Goal: Task Accomplishment & Management: Manage account settings

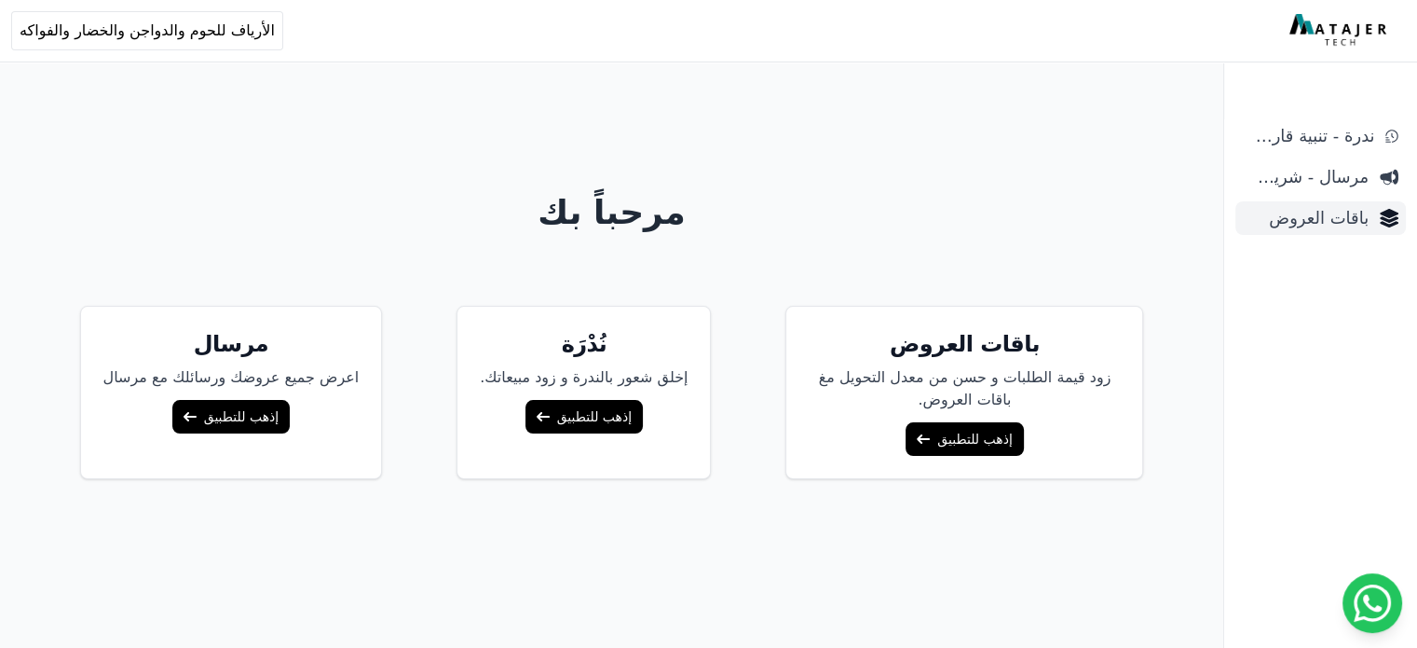
click at [1331, 217] on span "باقات العروض" at bounding box center [1306, 218] width 126 height 26
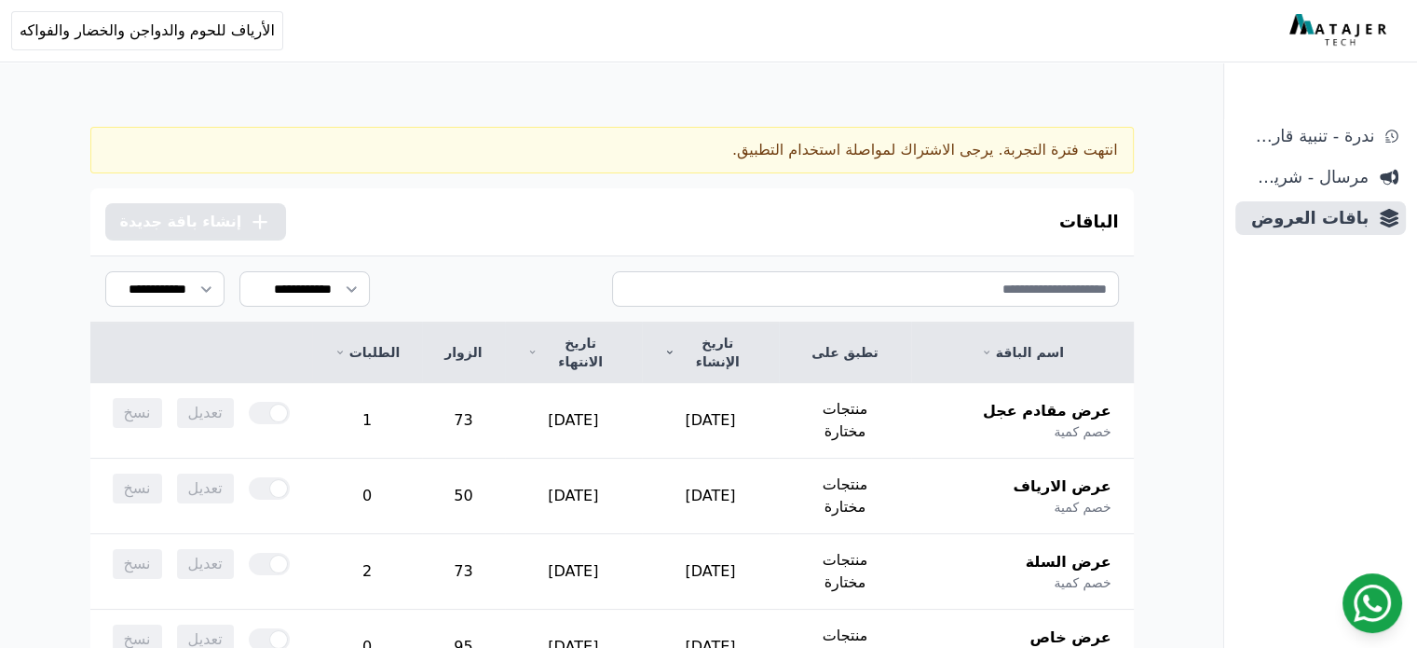
click at [1357, 595] on icon at bounding box center [1372, 602] width 37 height 37
click at [90, 35] on span "الأرياف للحوم والدواجن والخضار والفواكه" at bounding box center [147, 31] width 255 height 22
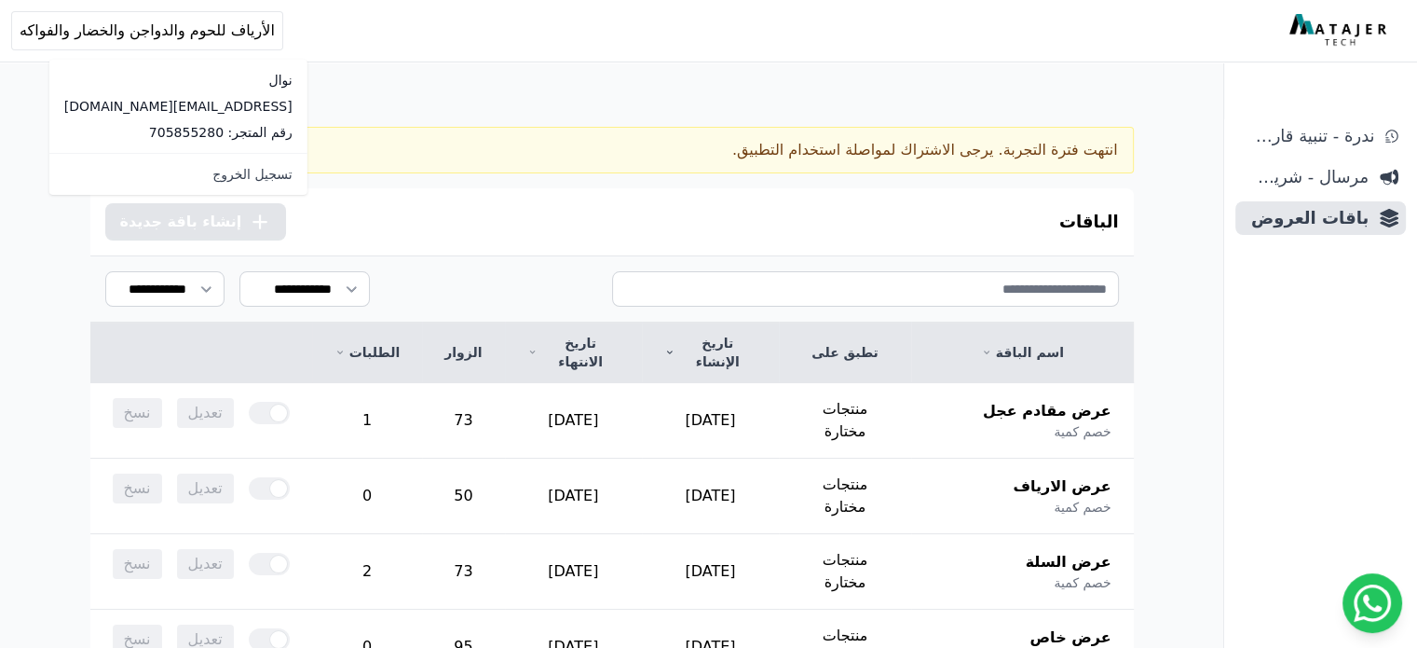
click at [123, 107] on p "[EMAIL_ADDRESS][DOMAIN_NAME]" at bounding box center [178, 106] width 228 height 19
copy div "[EMAIL_ADDRESS][DOMAIN_NAME]"
click at [420, 56] on div "Open sidebar Open user menu الأرياف للحوم والدواجن والخضار والفواكه نوال alariy…" at bounding box center [708, 30] width 1417 height 61
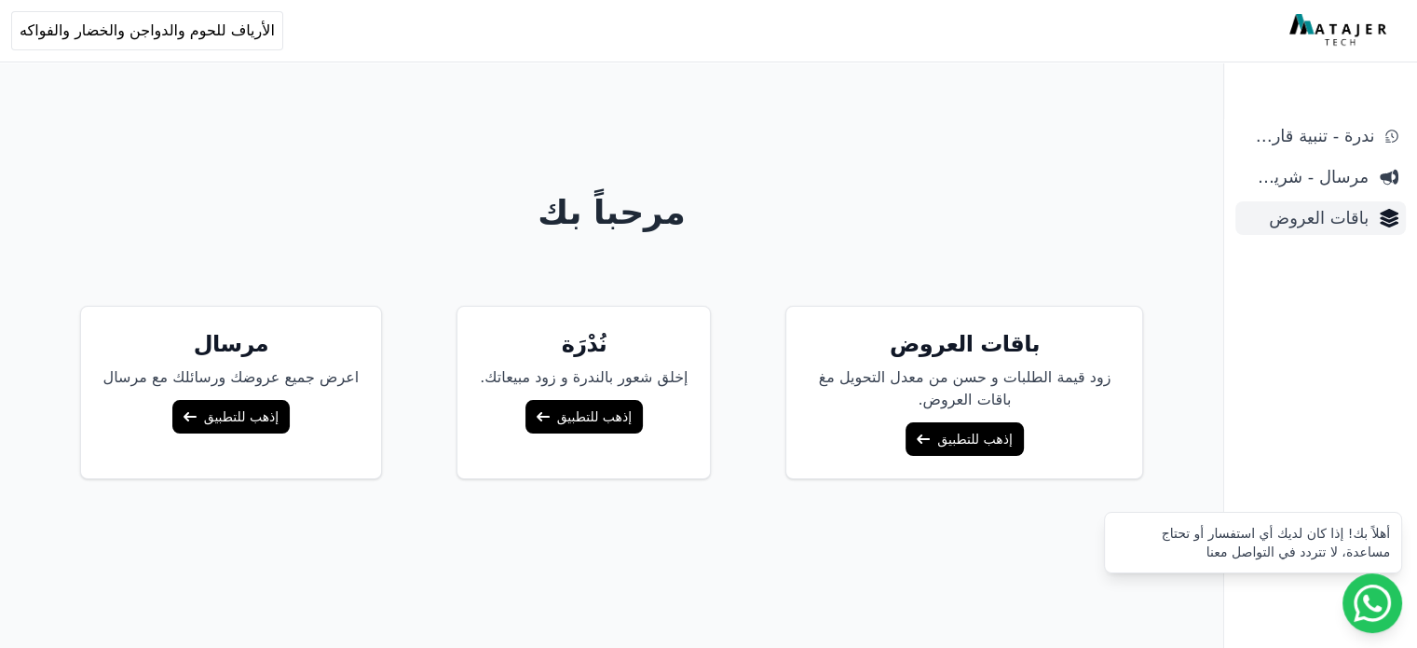
click at [1308, 219] on span "باقات العروض" at bounding box center [1306, 218] width 126 height 26
